Goal: Information Seeking & Learning: Learn about a topic

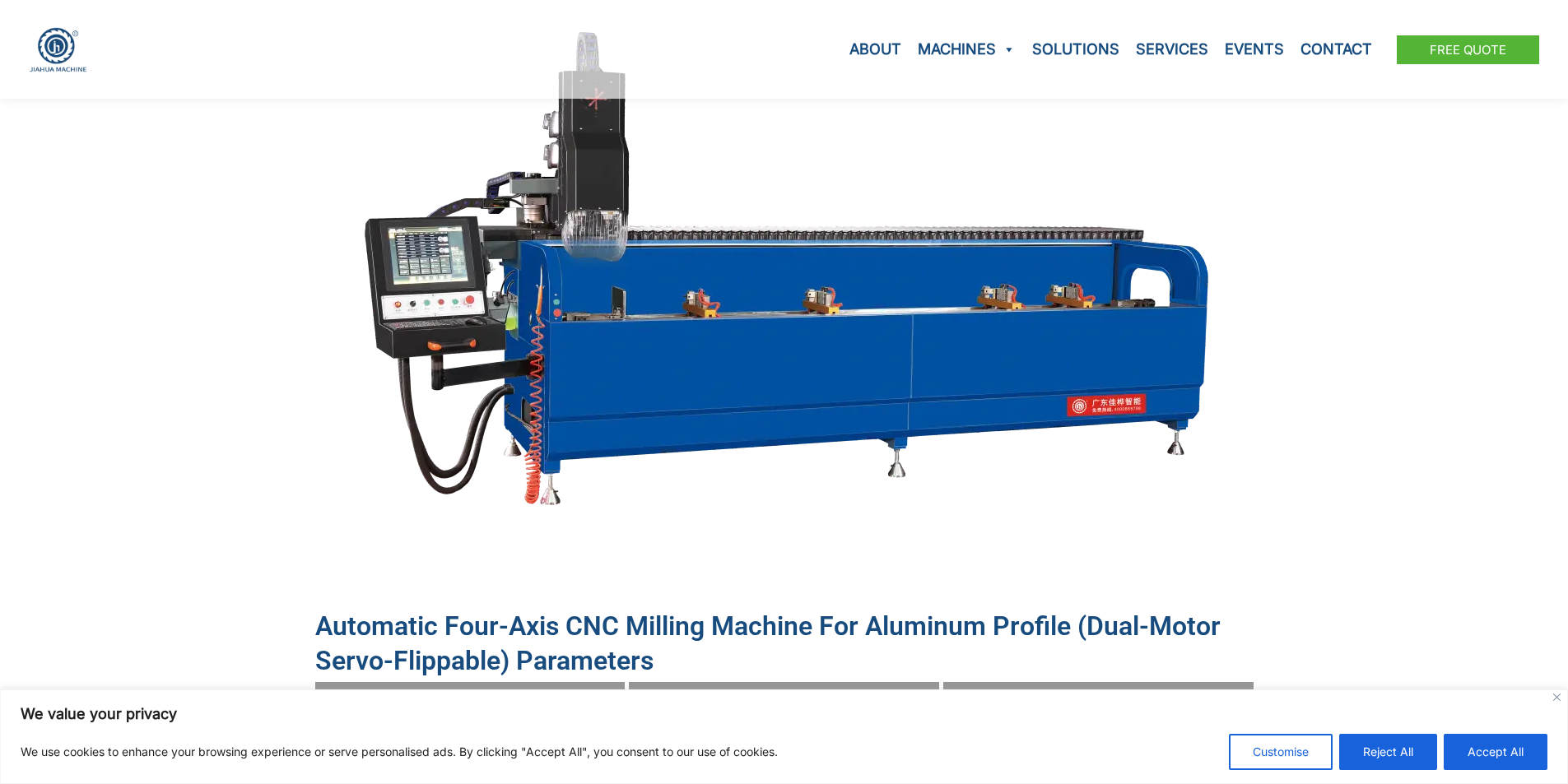
scroll to position [823, 0]
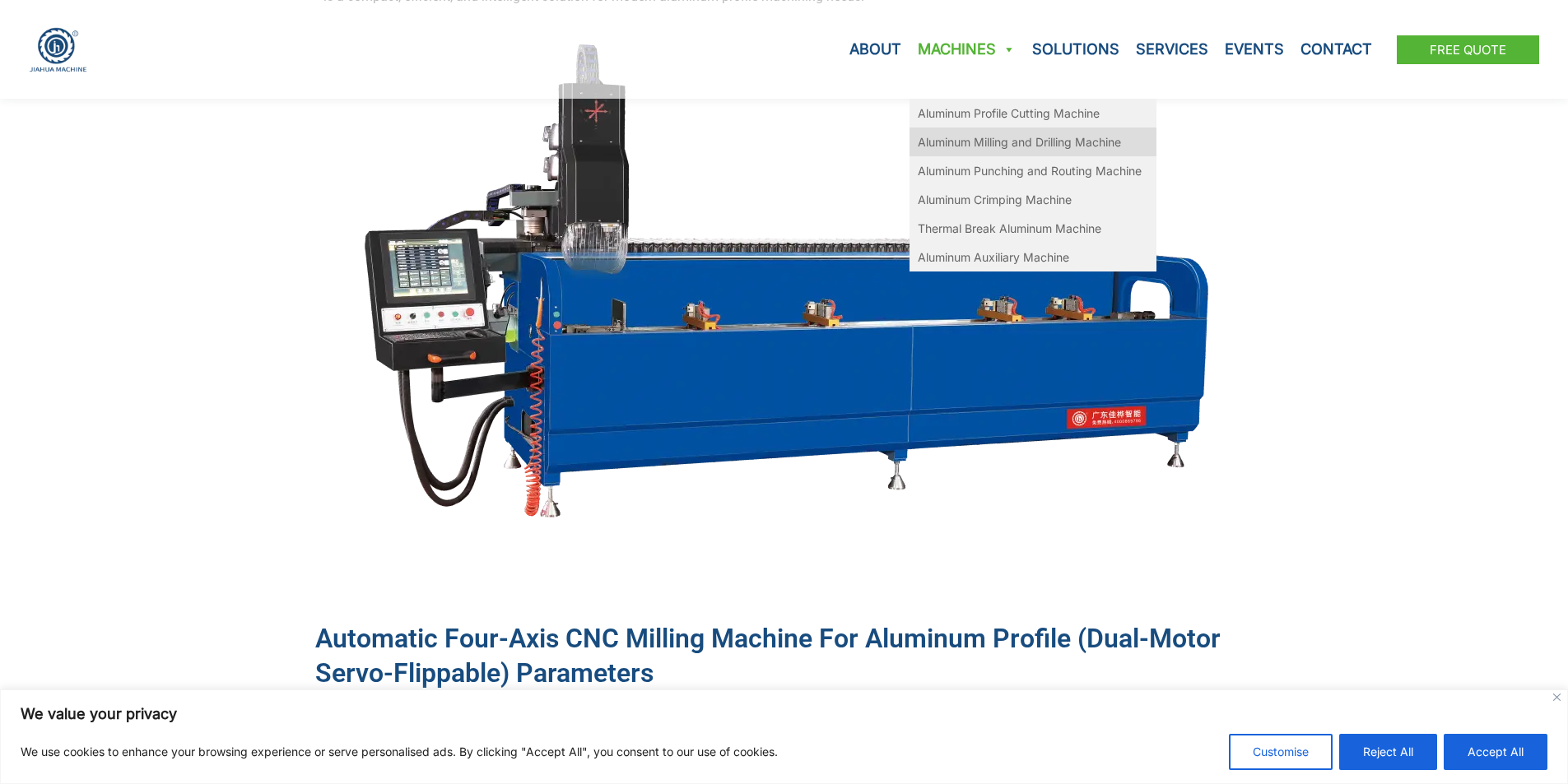
click at [1015, 143] on link "Aluminum Milling and Drilling Machine" at bounding box center [1032, 142] width 247 height 29
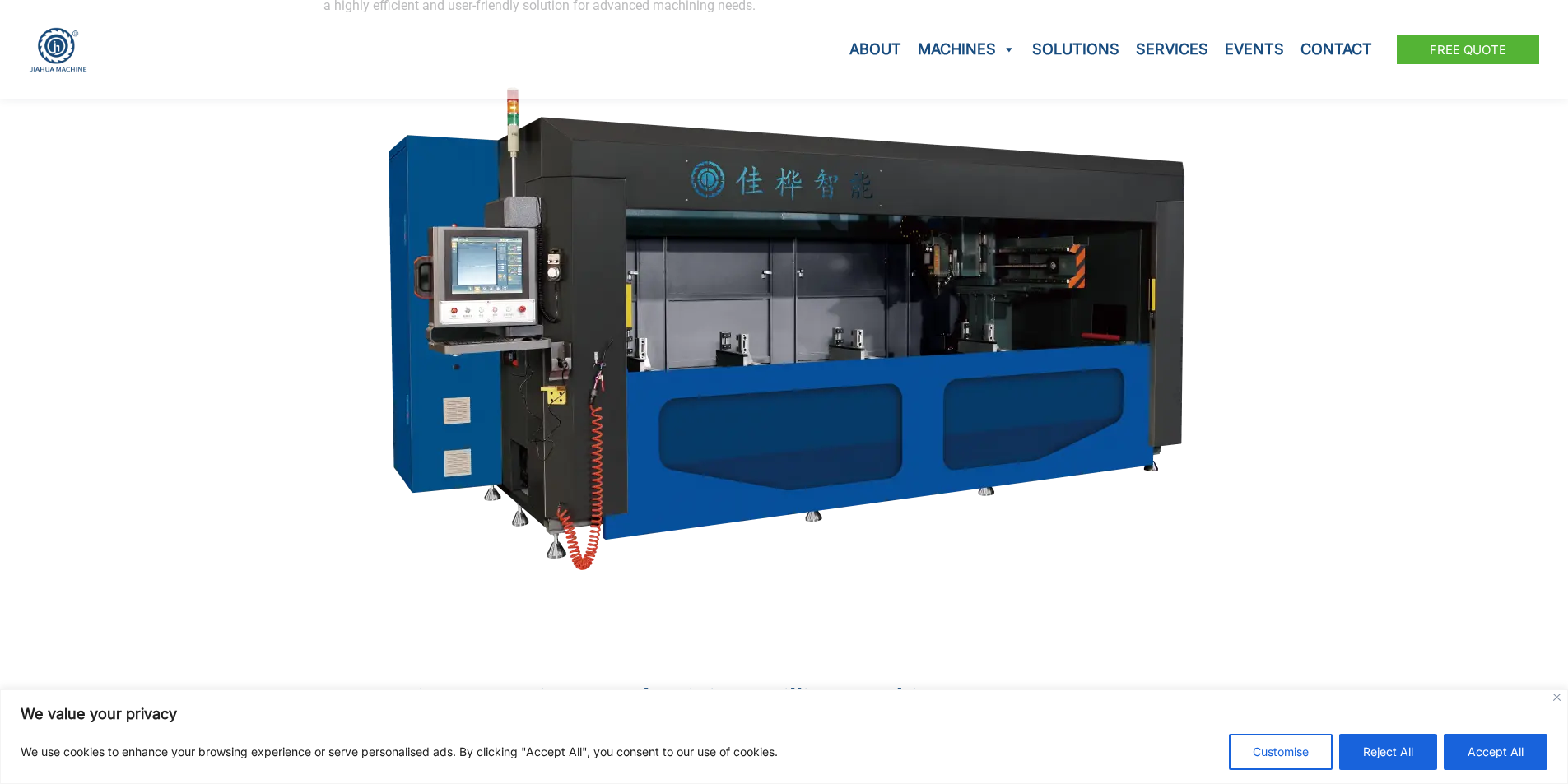
scroll to position [740, 0]
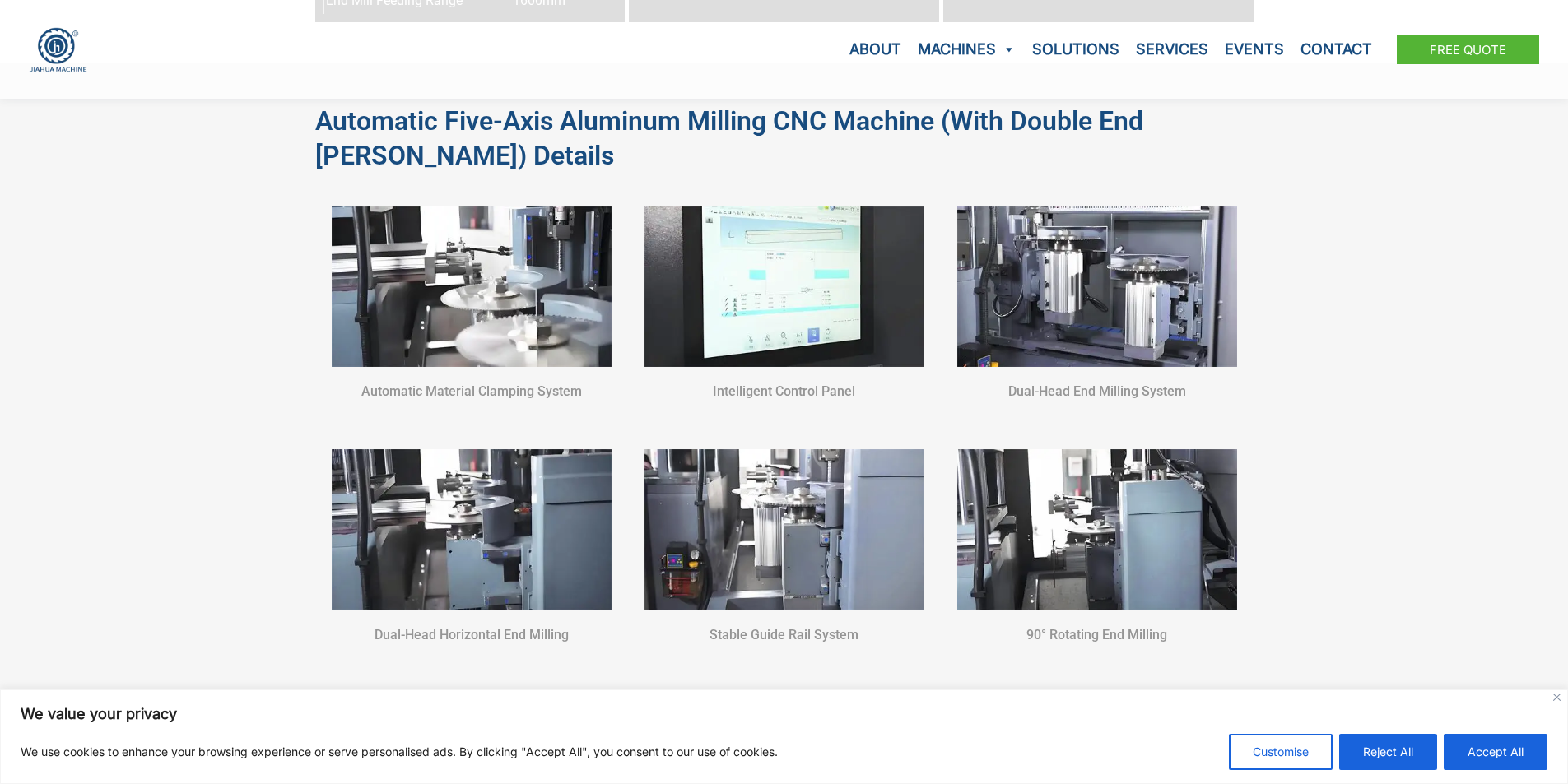
scroll to position [1892, 0]
